Goal: Task Accomplishment & Management: Use online tool/utility

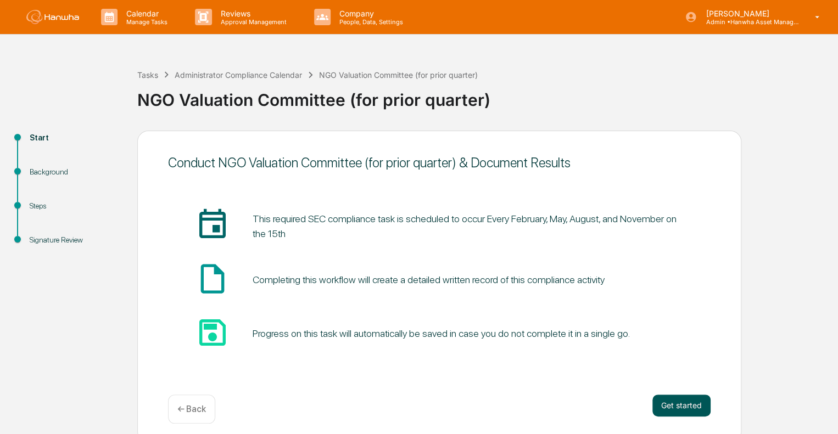
click at [679, 412] on button "Get started" at bounding box center [681, 406] width 58 height 22
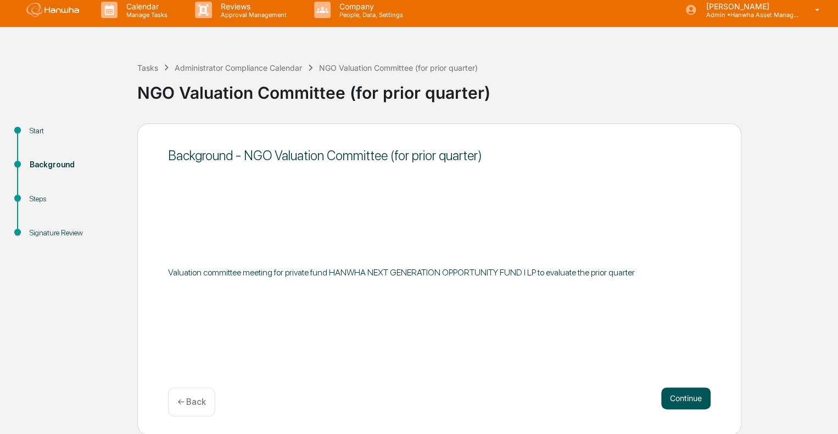
click at [678, 401] on button "Continue" at bounding box center [685, 399] width 49 height 22
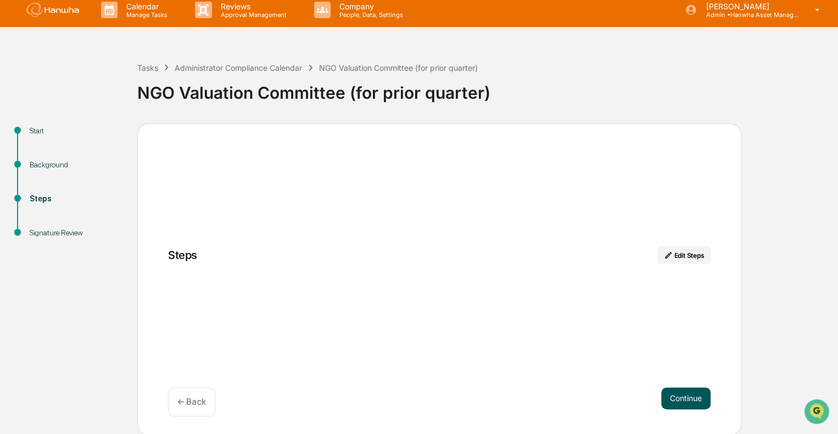
click at [694, 397] on button "Continue" at bounding box center [685, 399] width 49 height 22
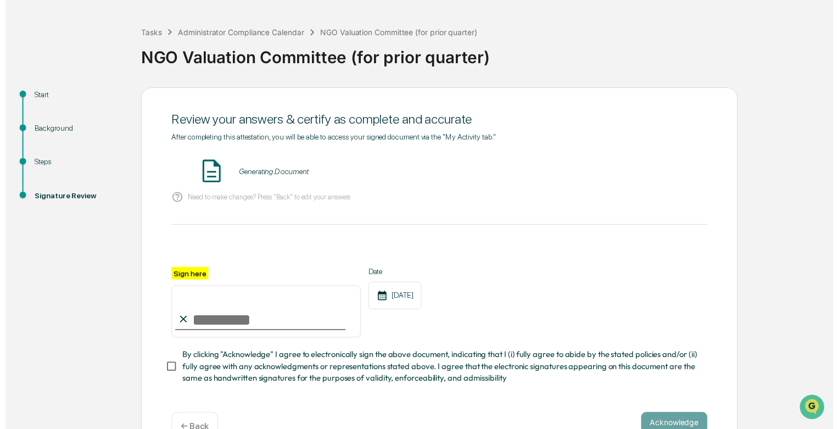
scroll to position [76, 0]
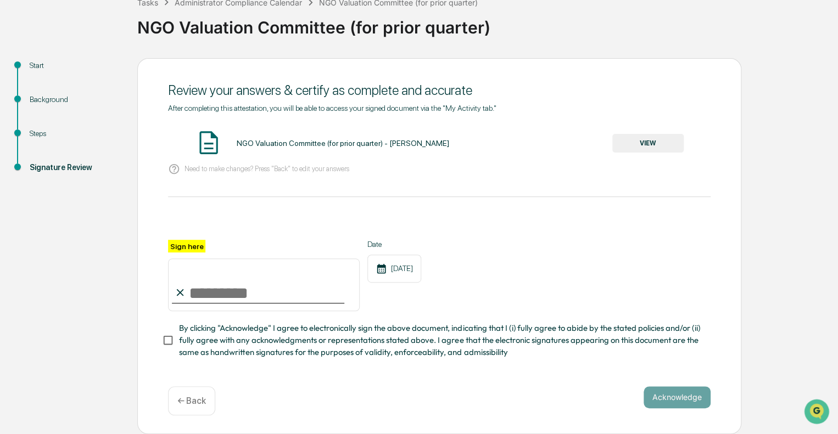
click at [187, 390] on div "← Back" at bounding box center [191, 400] width 47 height 29
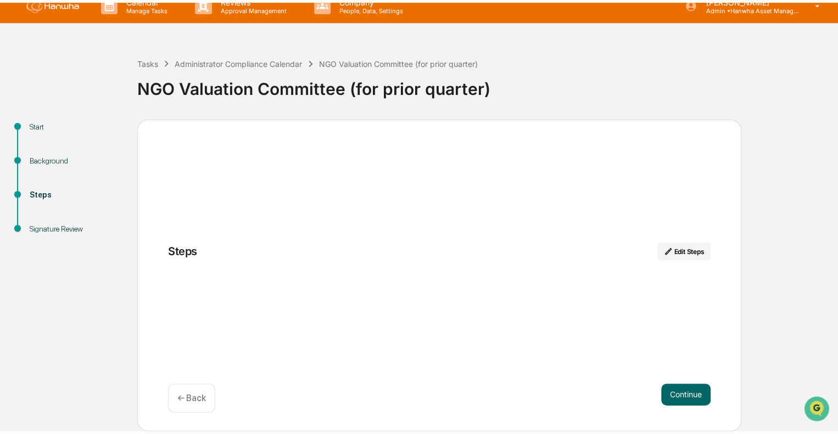
scroll to position [7, 0]
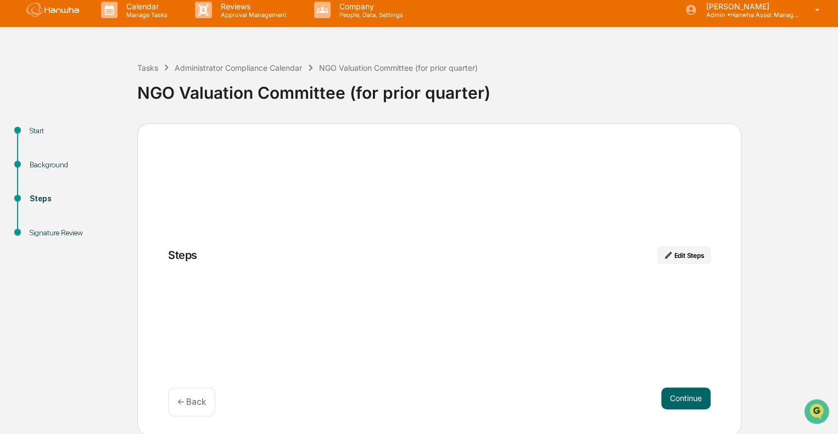
click at [689, 264] on div "Steps Edit Steps" at bounding box center [439, 261] width 542 height 31
click at [690, 250] on button "Edit Steps" at bounding box center [683, 255] width 53 height 18
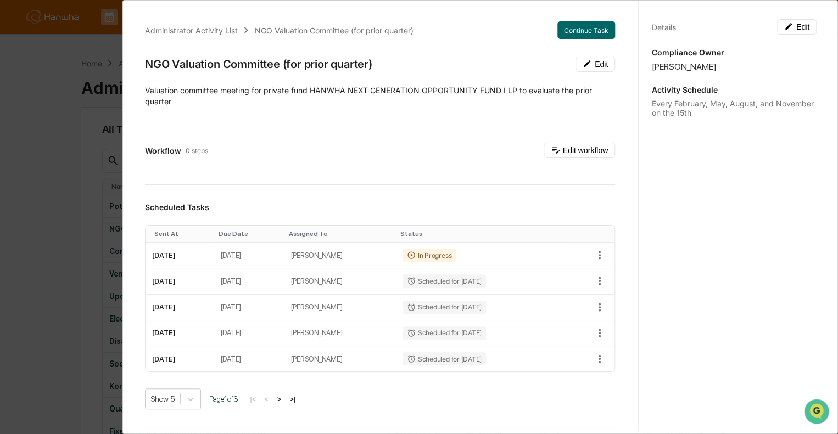
click at [44, 78] on div "Administrator Activity List NGO Valuation Committee (for prior quarter) Continu…" at bounding box center [419, 217] width 838 height 434
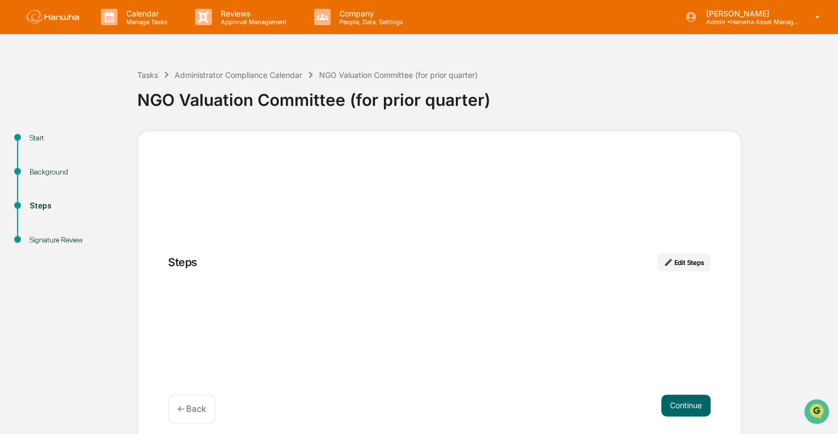
click at [193, 414] on p "← Back" at bounding box center [191, 409] width 29 height 10
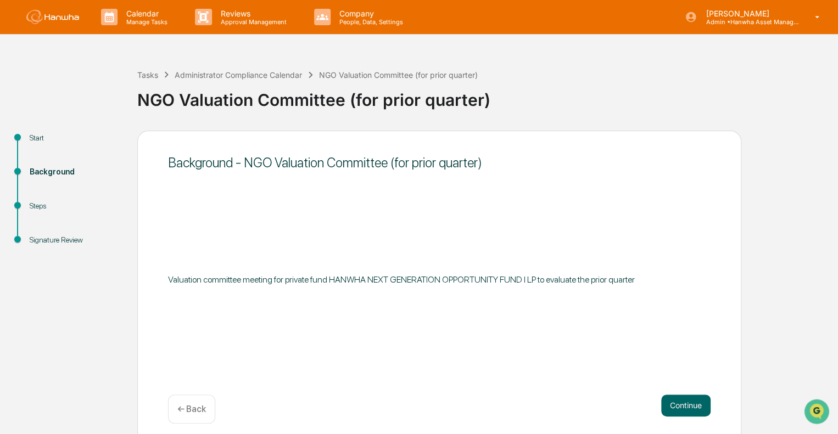
scroll to position [7, 0]
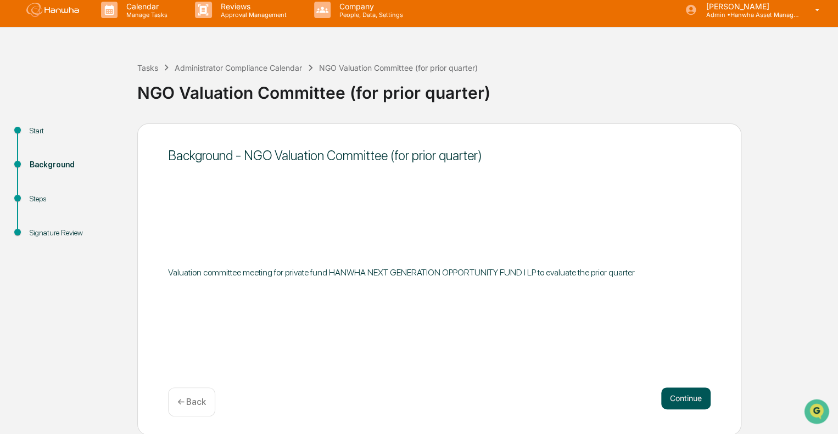
click at [685, 401] on button "Continue" at bounding box center [685, 399] width 49 height 22
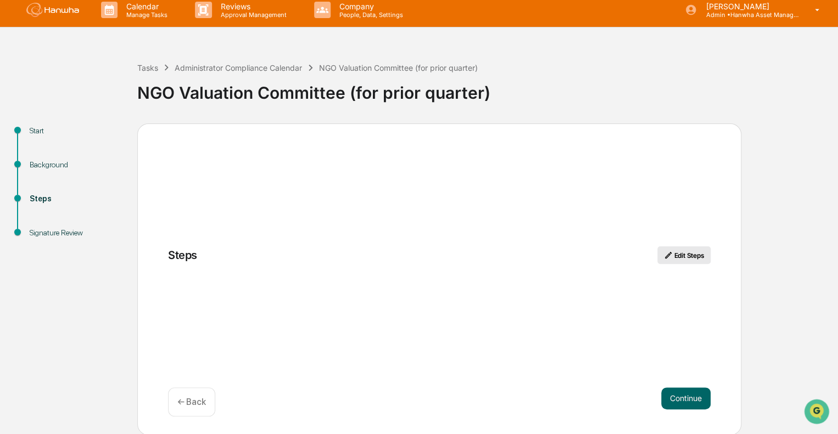
click at [699, 248] on button "Edit Steps" at bounding box center [683, 255] width 53 height 18
click at [690, 254] on button "Edit Steps" at bounding box center [683, 255] width 53 height 18
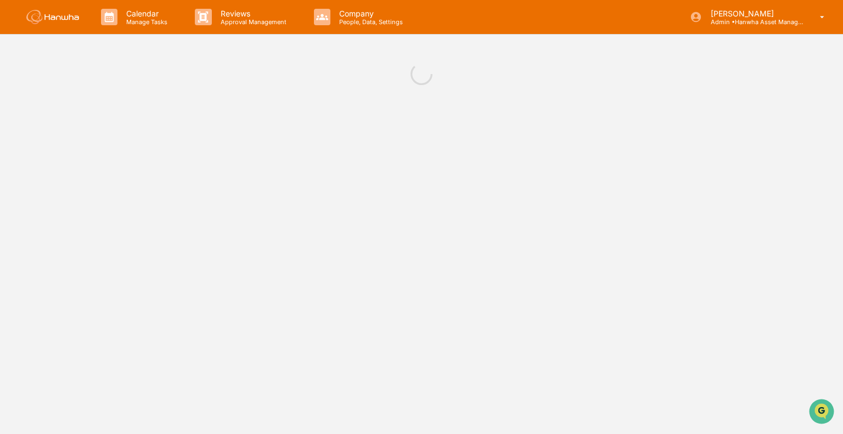
click at [575, 153] on body "Calendar Manage Tasks Reviews Approval Management Company People, Data, Setting…" at bounding box center [421, 217] width 843 height 434
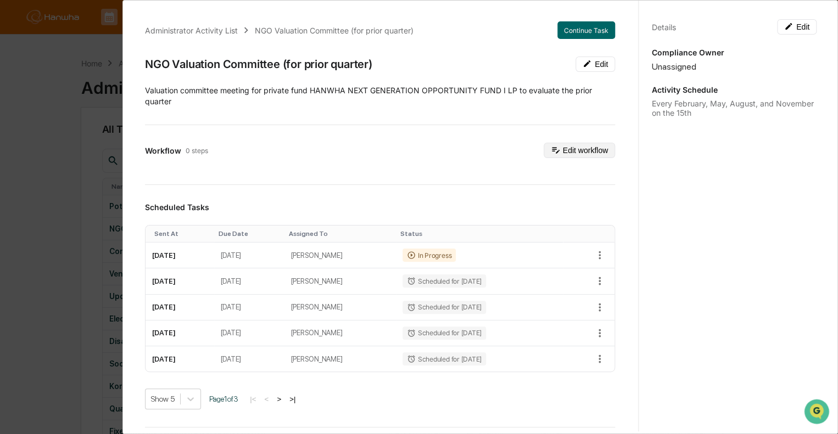
click at [564, 145] on button "Edit workflow" at bounding box center [578, 150] width 71 height 15
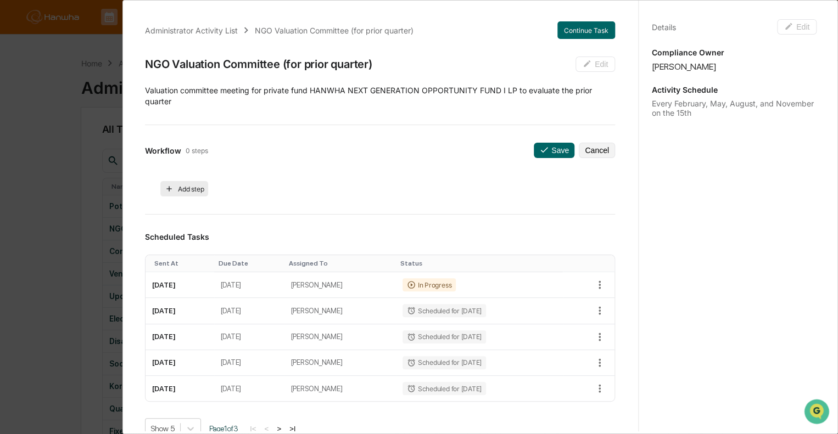
click at [182, 189] on button "Add step" at bounding box center [184, 188] width 48 height 15
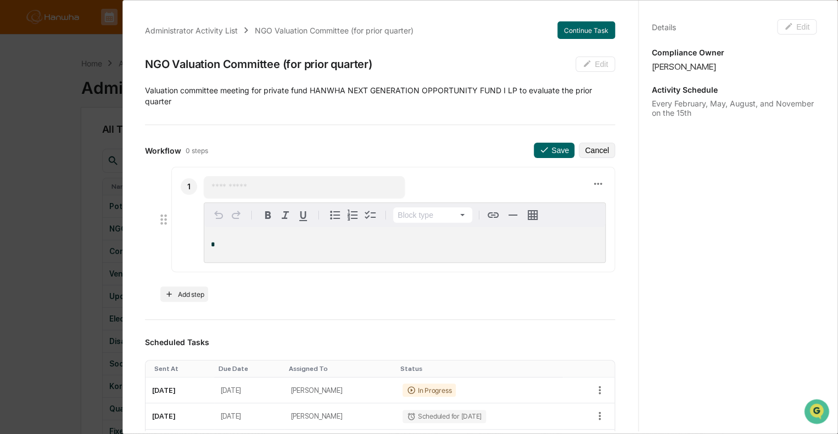
click at [246, 182] on input "text" at bounding box center [304, 187] width 186 height 11
click at [592, 181] on icon at bounding box center [598, 184] width 12 height 12
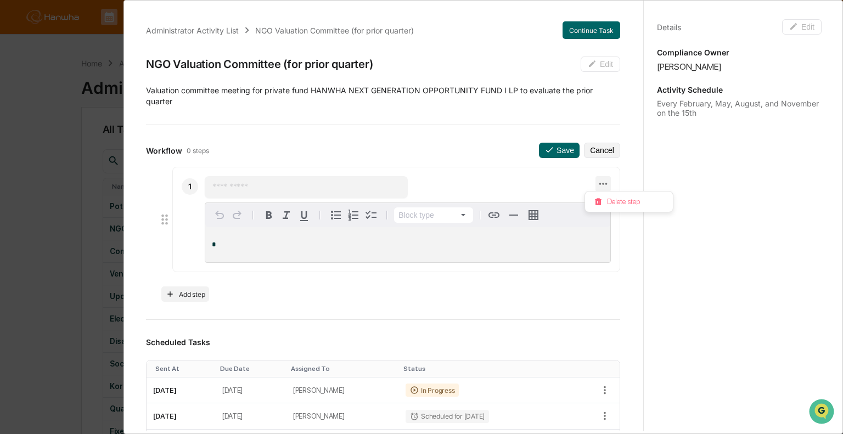
click at [591, 155] on div at bounding box center [421, 217] width 843 height 434
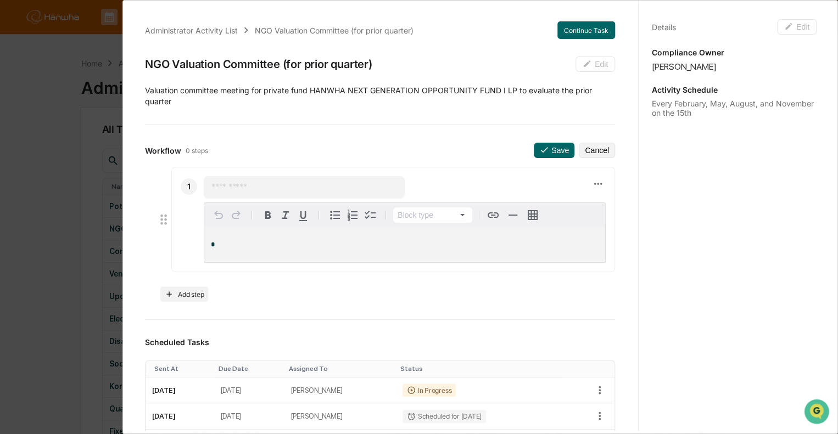
click at [593, 15] on div "Administrator Activity List NGO Valuation Committee (for prior quarter) Continu…" at bounding box center [380, 433] width 496 height 851
click at [590, 24] on button "Continue Task" at bounding box center [586, 30] width 58 height 18
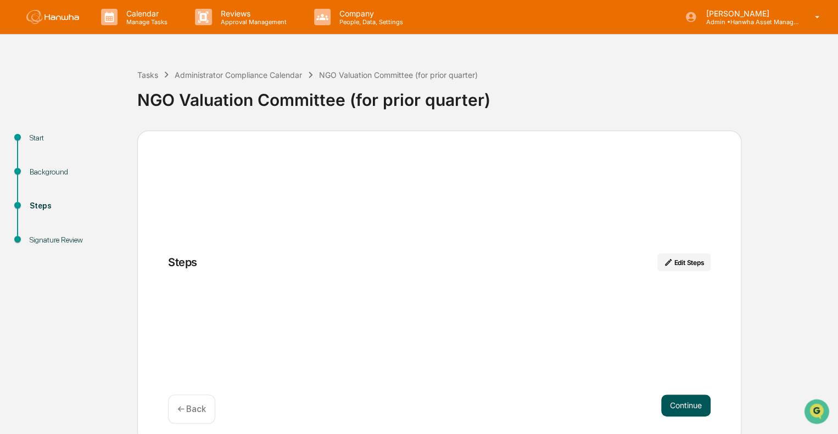
click at [687, 395] on button "Continue" at bounding box center [685, 406] width 49 height 22
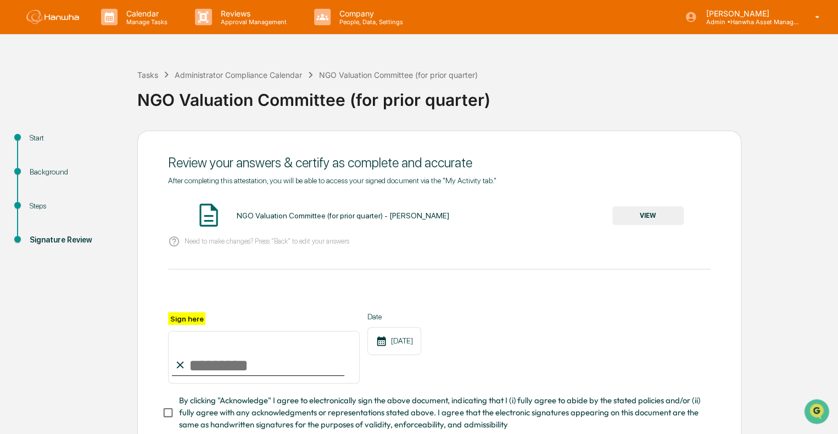
click at [256, 378] on input "Sign here" at bounding box center [264, 357] width 192 height 53
click at [340, 227] on div "NGO Valuation Committee (for prior quarter) - [PERSON_NAME] VIEW" at bounding box center [439, 215] width 542 height 29
click at [563, 195] on div "After completing this attestation, you will be able to access your signed docum…" at bounding box center [439, 303] width 542 height 255
click at [347, 226] on div "NGO Valuation Committee (for prior quarter) - [PERSON_NAME] VIEW" at bounding box center [439, 215] width 542 height 29
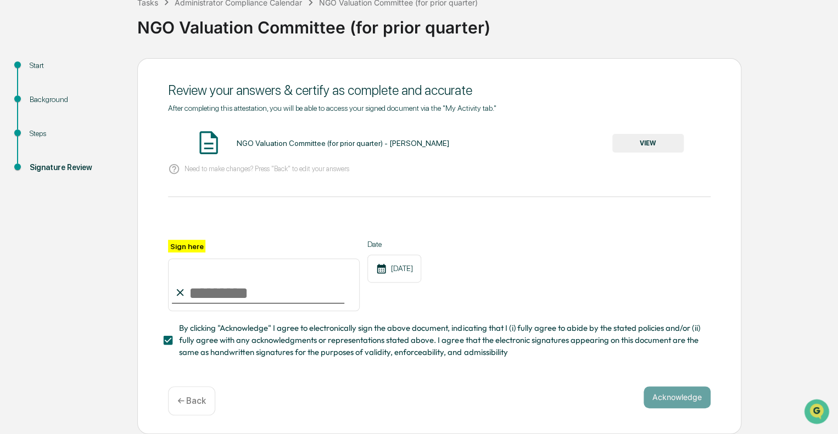
scroll to position [76, 0]
